Goal: Check status: Check status

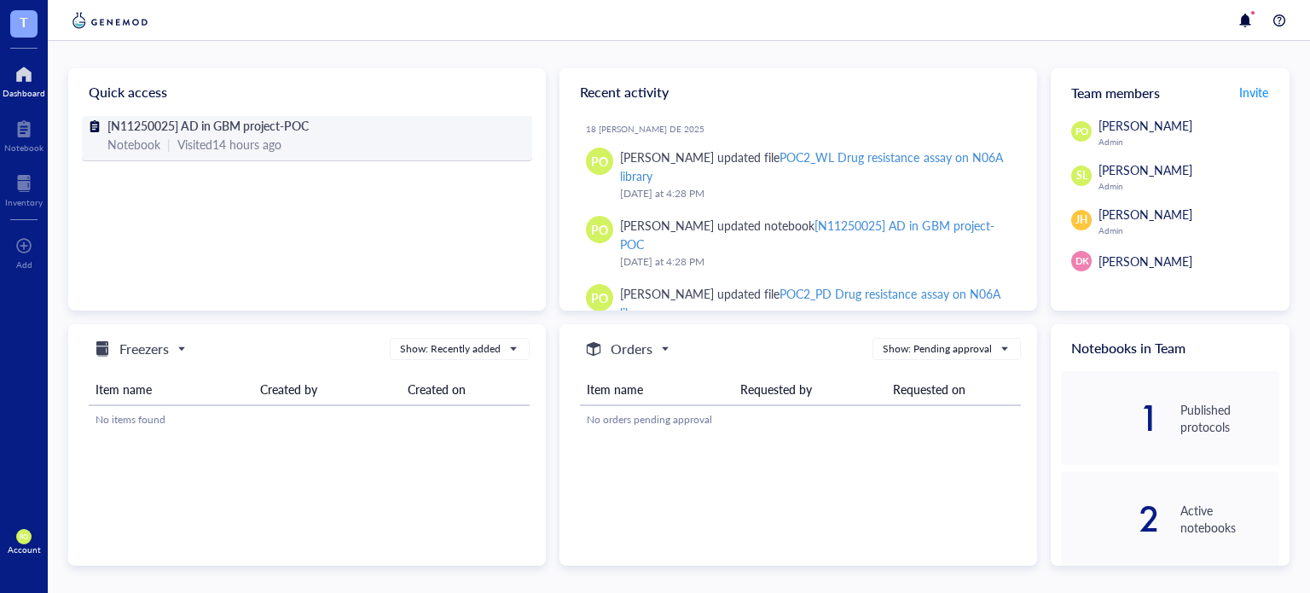
click at [226, 123] on span "[N11250025] AD in GBM project-POC" at bounding box center [207, 125] width 201 height 17
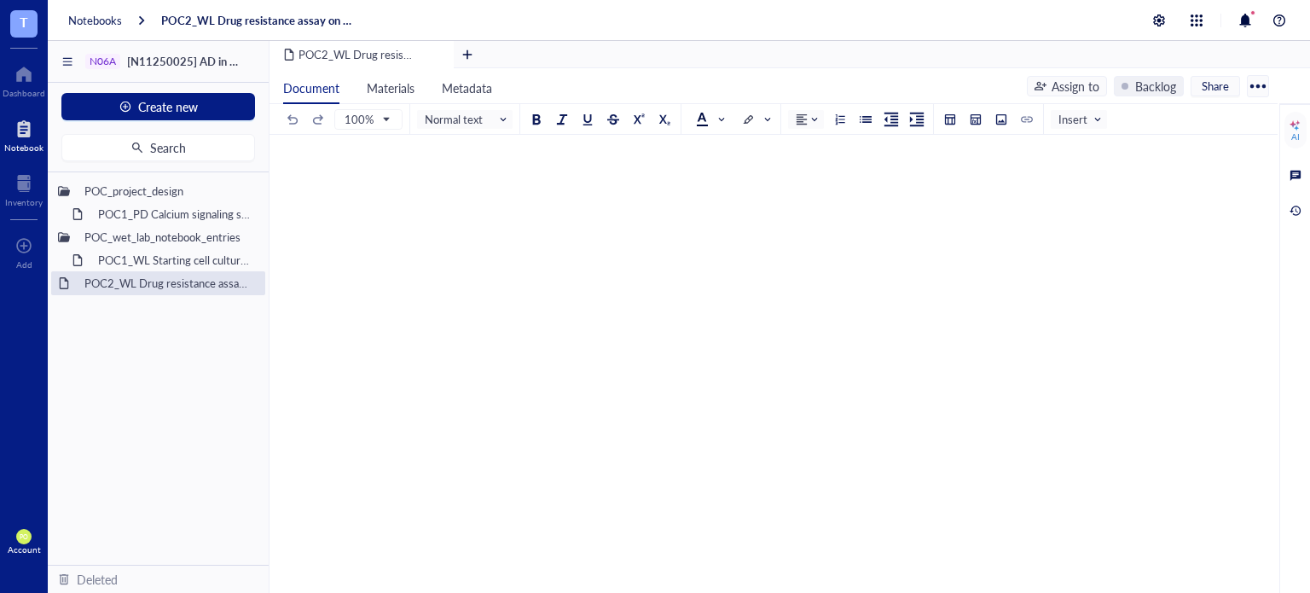
scroll to position [2541, 0]
